Goal: Task Accomplishment & Management: Complete application form

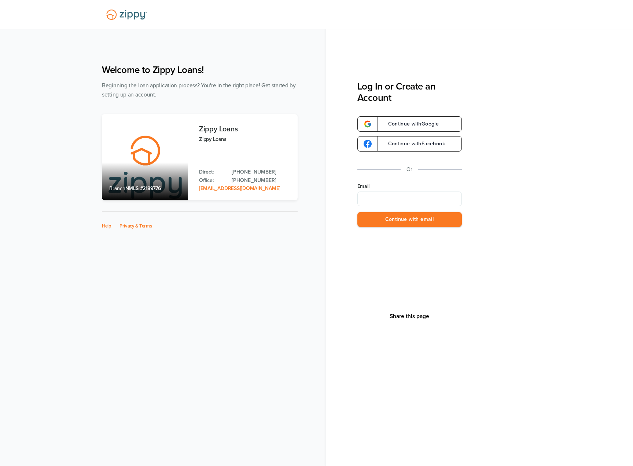
type input "**********"
click at [385, 216] on button "Continue with email" at bounding box center [409, 219] width 104 height 15
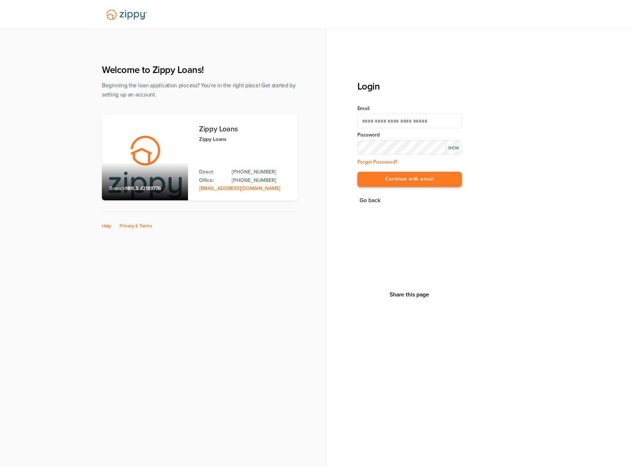
click at [383, 177] on button "Continue with email" at bounding box center [409, 179] width 104 height 15
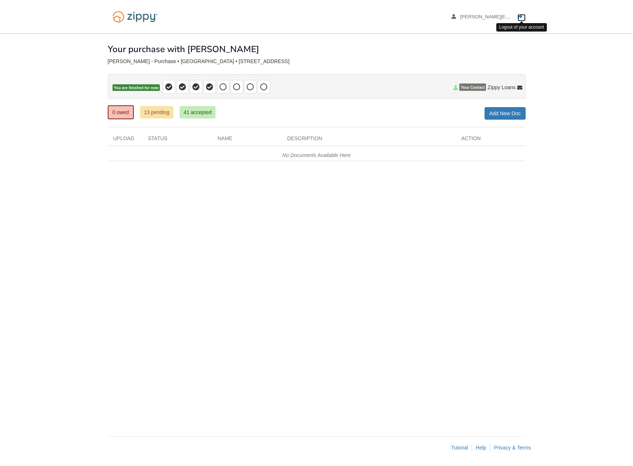
click at [522, 17] on icon "Log out" at bounding box center [520, 16] width 5 height 5
